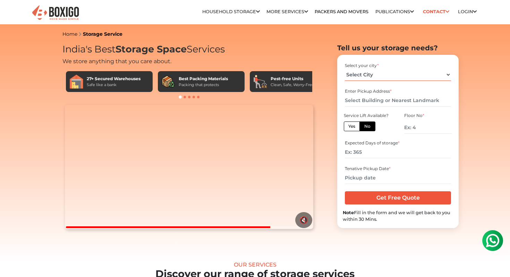
click at [357, 73] on select "Select City [GEOGRAPHIC_DATA] [GEOGRAPHIC_DATA] [GEOGRAPHIC_DATA] [GEOGRAPHIC_D…" at bounding box center [398, 75] width 106 height 12
select select "[GEOGRAPHIC_DATA]"
click at [357, 100] on input "text" at bounding box center [398, 100] width 106 height 12
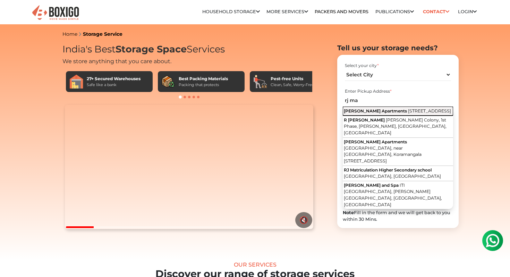
click at [408, 113] on span "[STREET_ADDRESS]" at bounding box center [429, 110] width 43 height 5
type input "[PERSON_NAME][GEOGRAPHIC_DATA], [STREET_ADDRESS]"
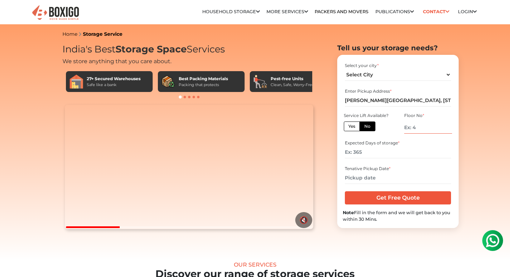
click at [419, 126] on input "number" at bounding box center [428, 127] width 48 height 12
type input "3"
click at [379, 153] on input "number" at bounding box center [398, 152] width 106 height 12
type input "30"
click at [364, 174] on input "text" at bounding box center [398, 178] width 106 height 12
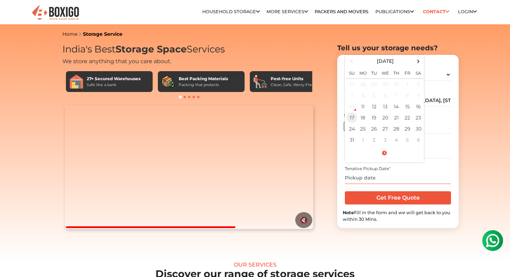
click at [351, 119] on td "17" at bounding box center [351, 117] width 11 height 11
click at [384, 153] on span at bounding box center [384, 153] width 76 height 12
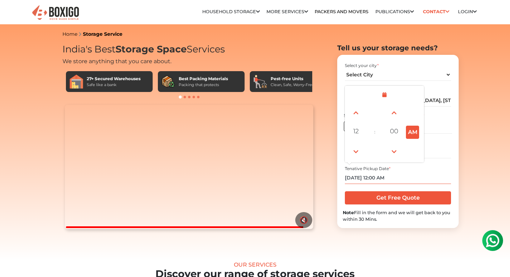
click at [413, 129] on button "AM" at bounding box center [412, 132] width 13 height 13
type input "[DATE] 12:00 PM"
